Goal: Task Accomplishment & Management: Manage account settings

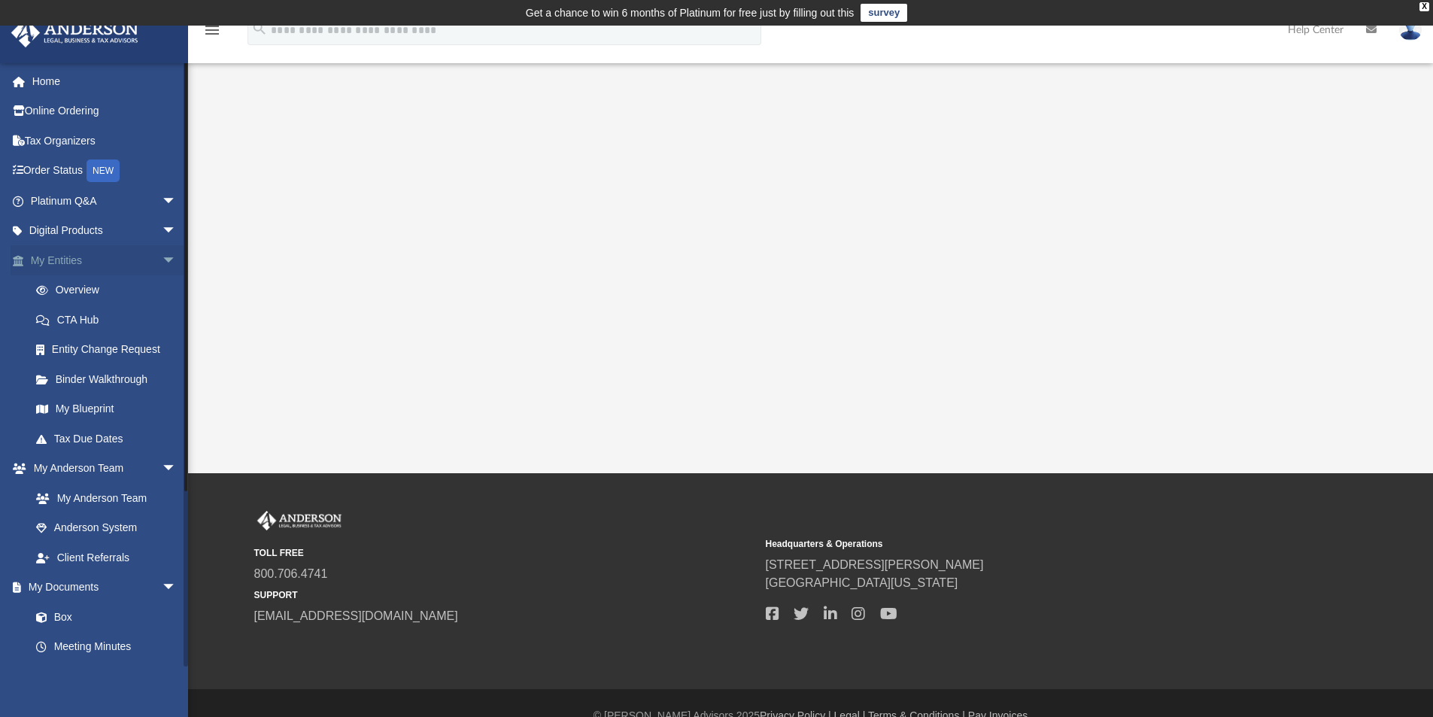
click at [162, 255] on span "arrow_drop_down" at bounding box center [177, 260] width 30 height 31
click at [162, 290] on span "arrow_drop_down" at bounding box center [177, 290] width 30 height 31
click at [162, 313] on span "arrow_drop_down" at bounding box center [177, 320] width 30 height 31
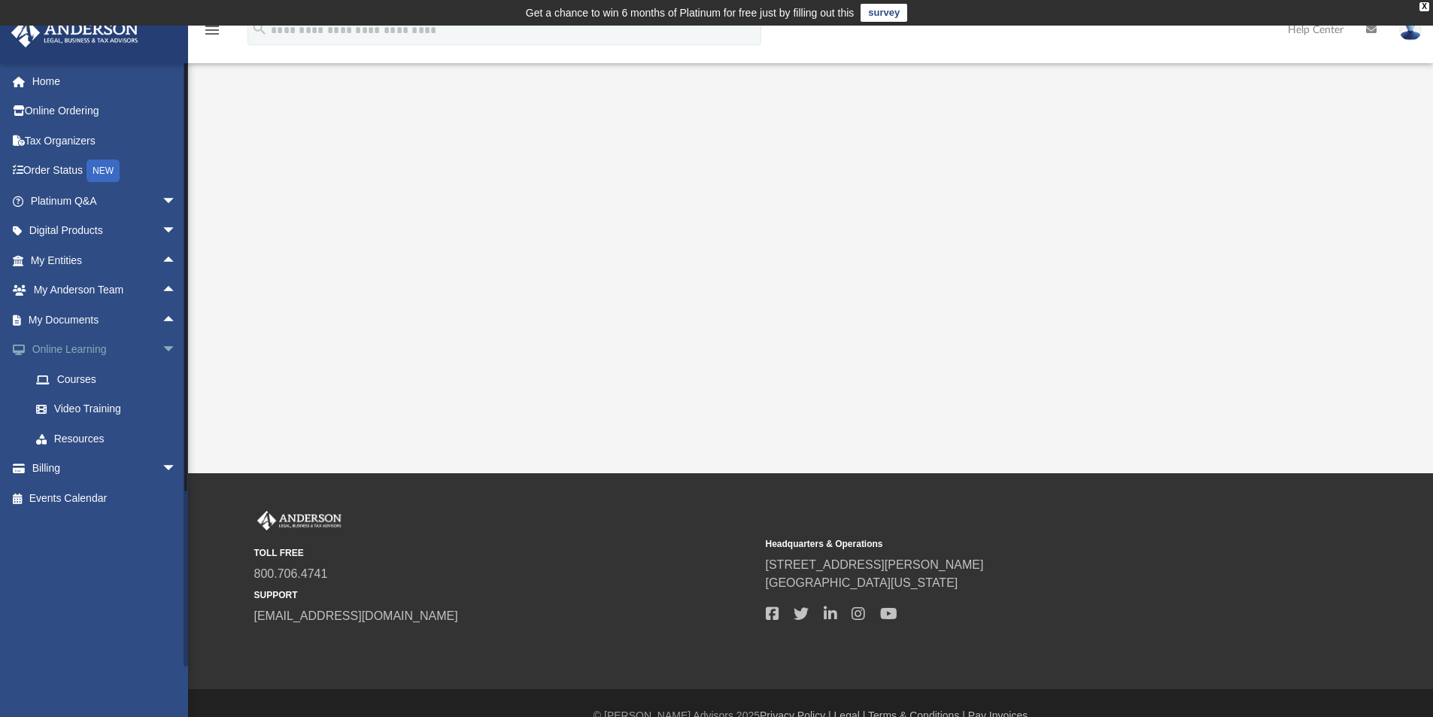
click at [162, 348] on span "arrow_drop_down" at bounding box center [177, 350] width 30 height 31
click at [162, 379] on span "arrow_drop_down" at bounding box center [177, 379] width 30 height 31
click at [85, 441] on link "Past Invoices" at bounding box center [110, 439] width 178 height 30
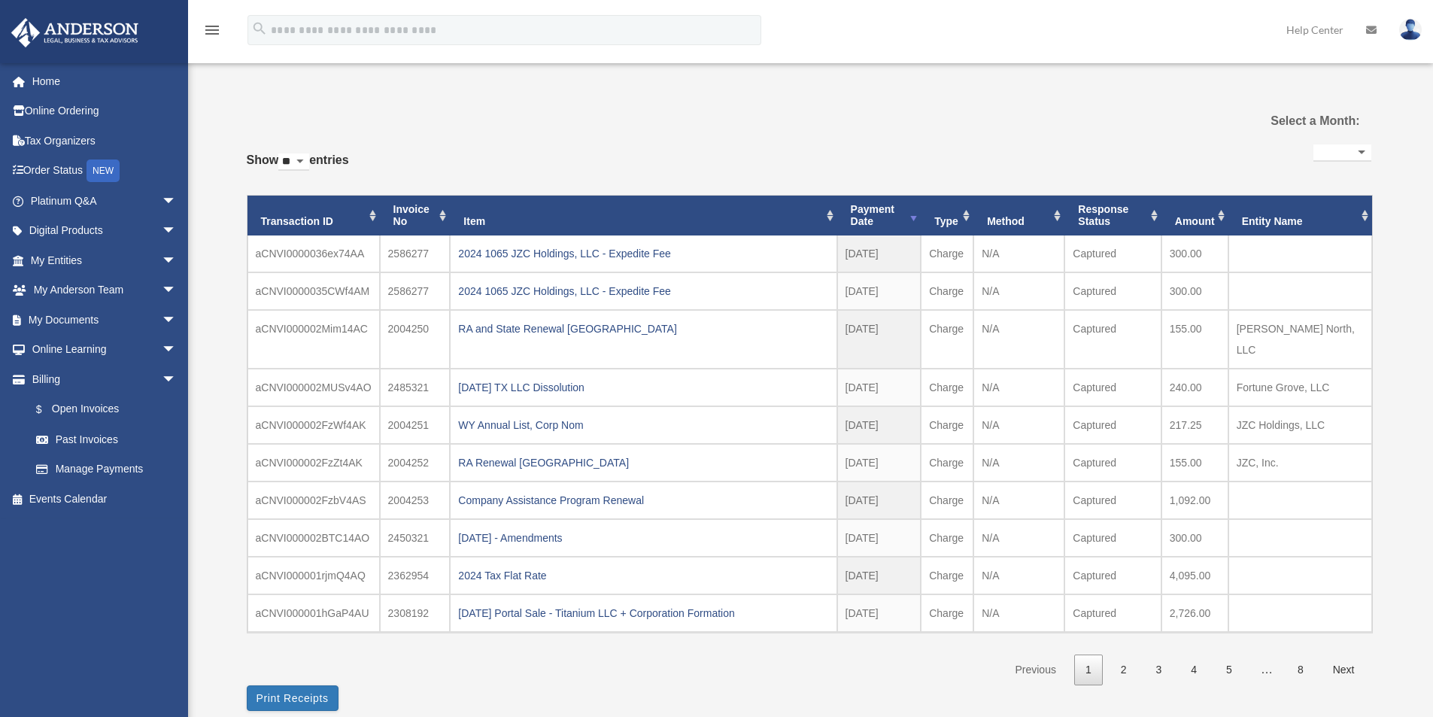
select select
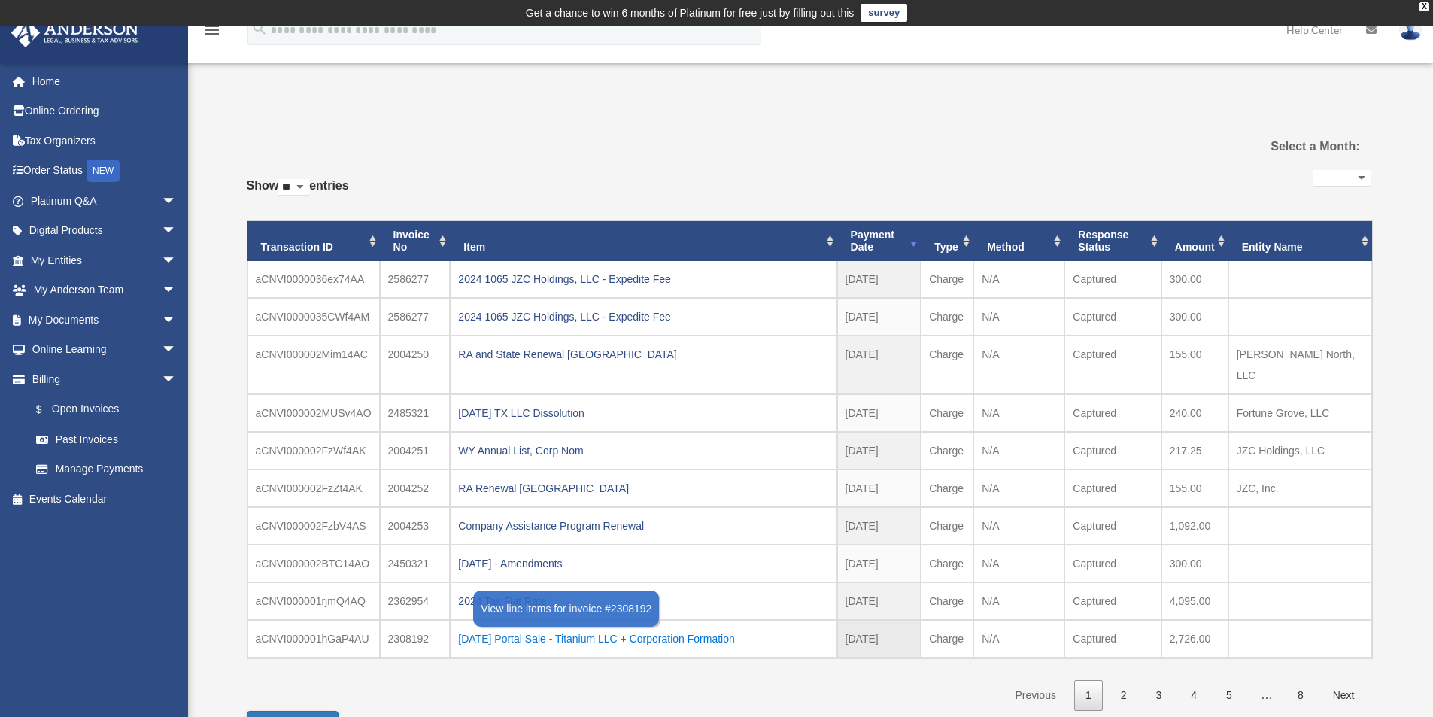
click at [655, 628] on div "2024.12.12 Portal Sale - Titanium LLC + Corporation Formation" at bounding box center [643, 638] width 370 height 21
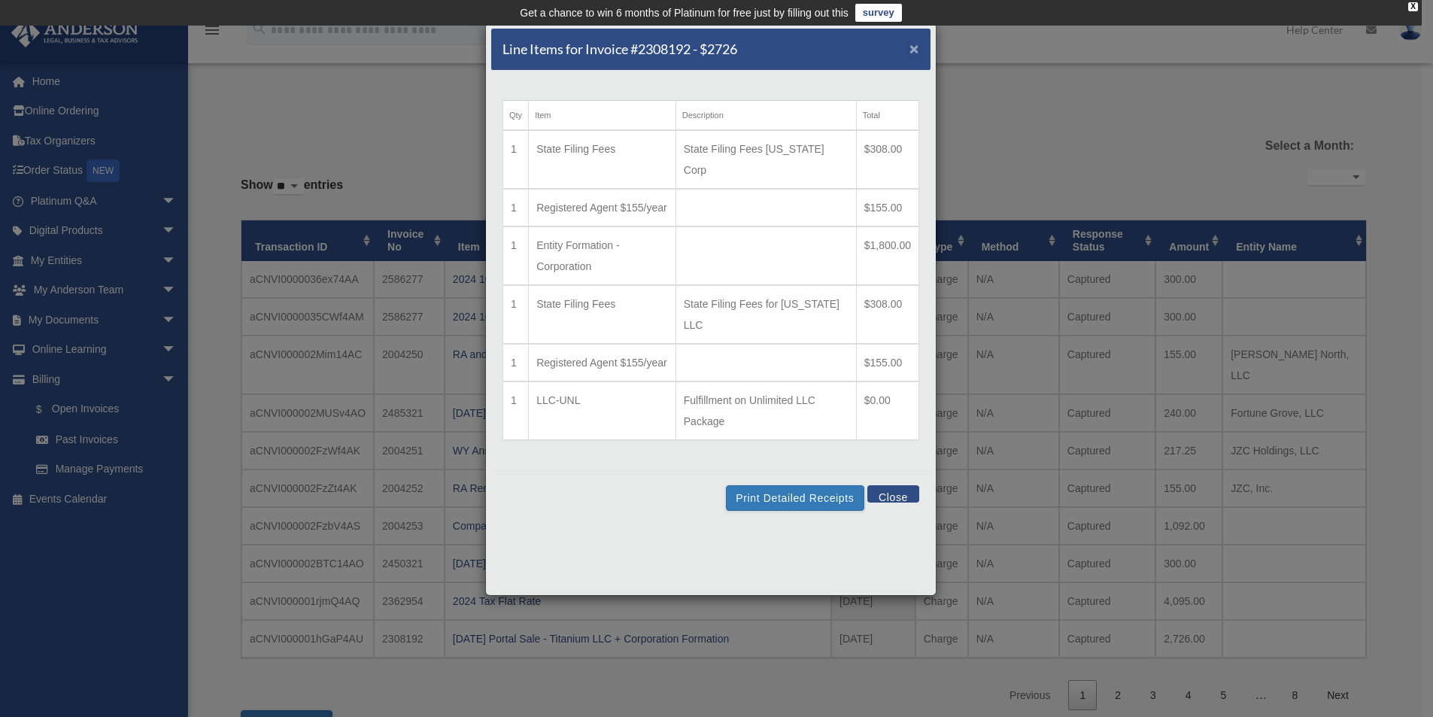
click at [911, 48] on span "×" at bounding box center [914, 48] width 10 height 17
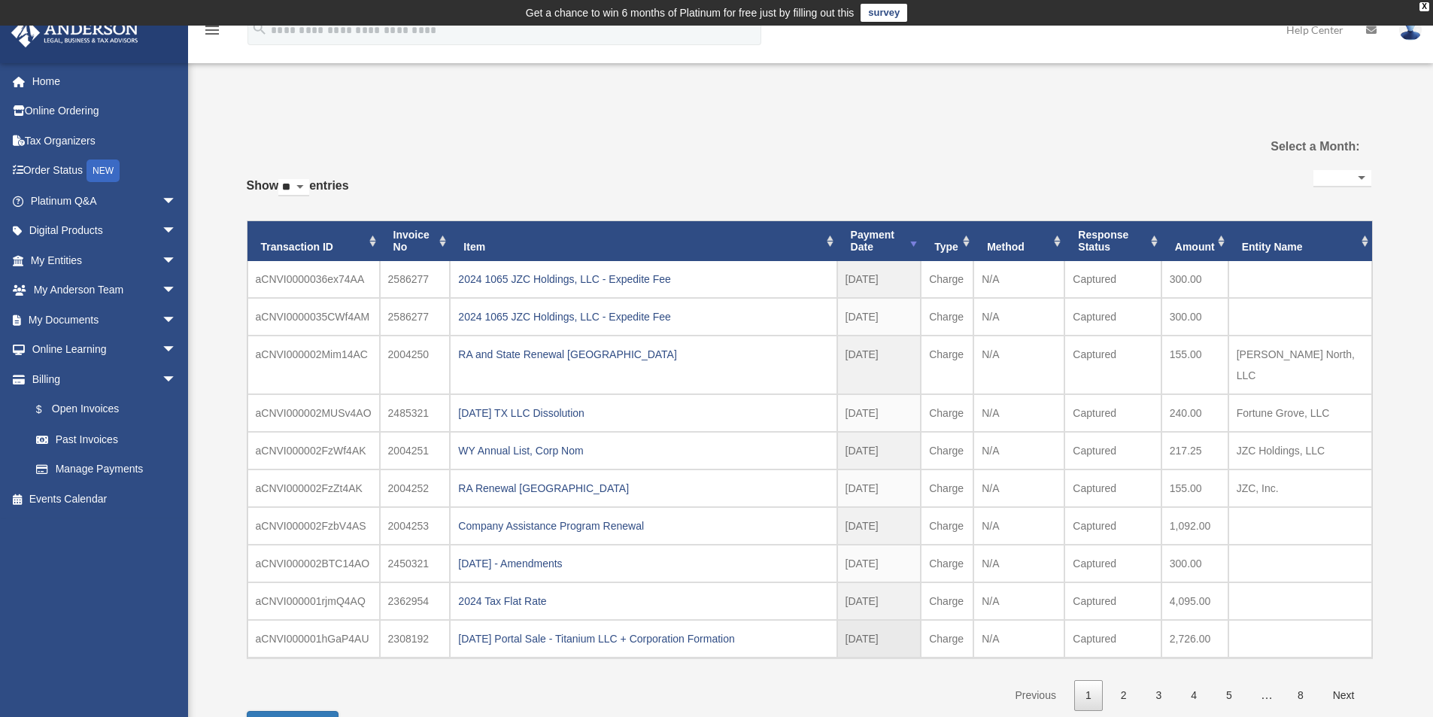
drag, startPoint x: 390, startPoint y: 617, endPoint x: 430, endPoint y: 620, distance: 40.0
click at [430, 620] on td "2308192" at bounding box center [415, 639] width 71 height 38
copy td "2308192"
click at [120, 462] on link "Manage Payments" at bounding box center [110, 469] width 178 height 30
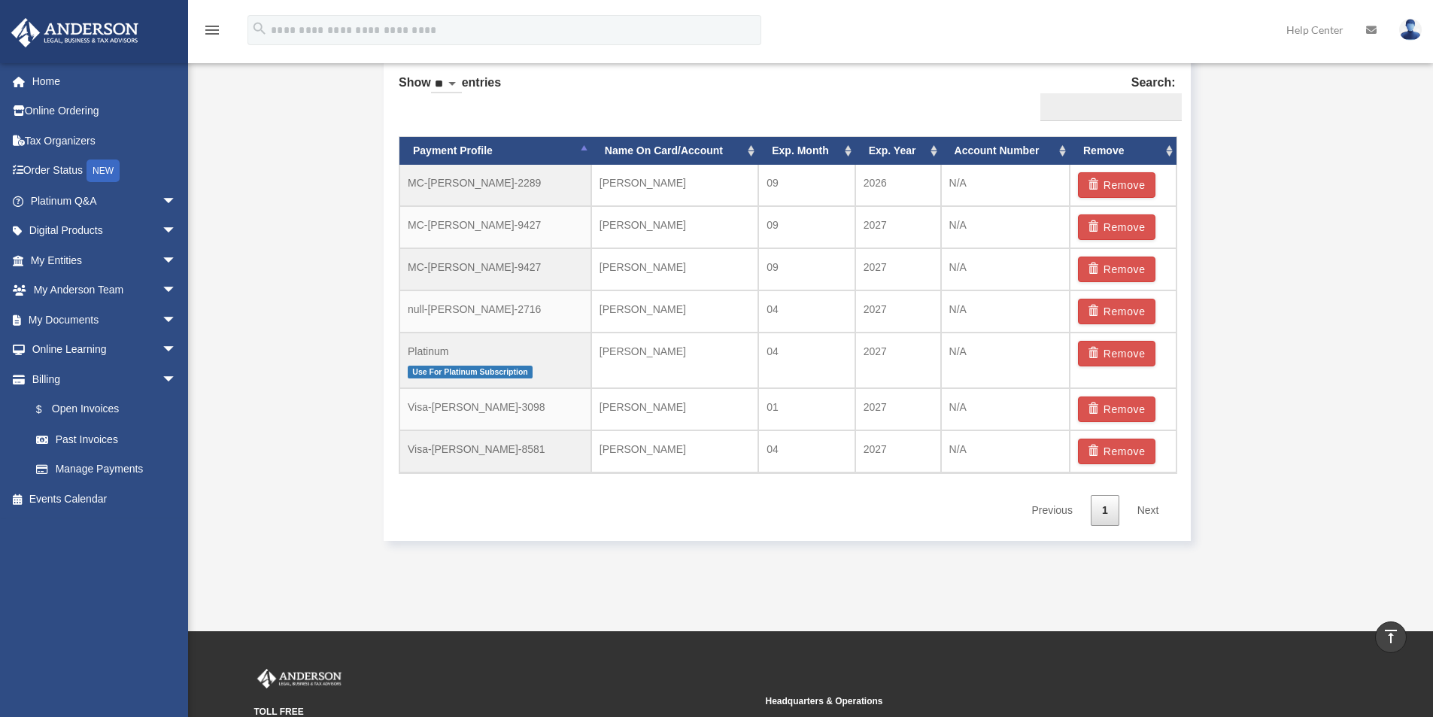
scroll to position [978, 0]
